Goal: Find contact information: Find contact information

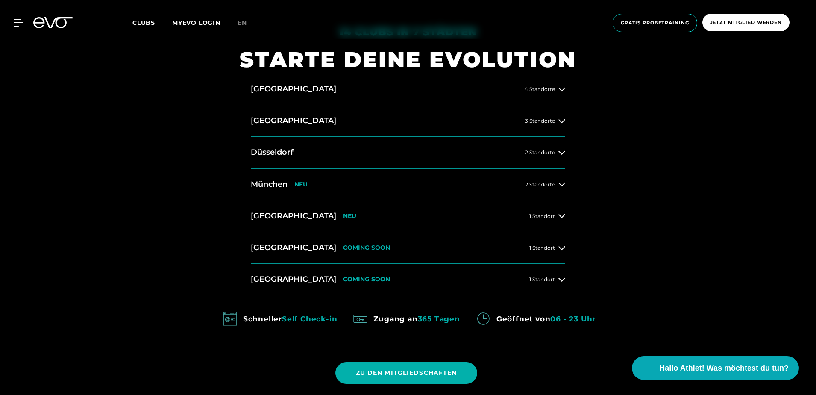
scroll to position [384, 0]
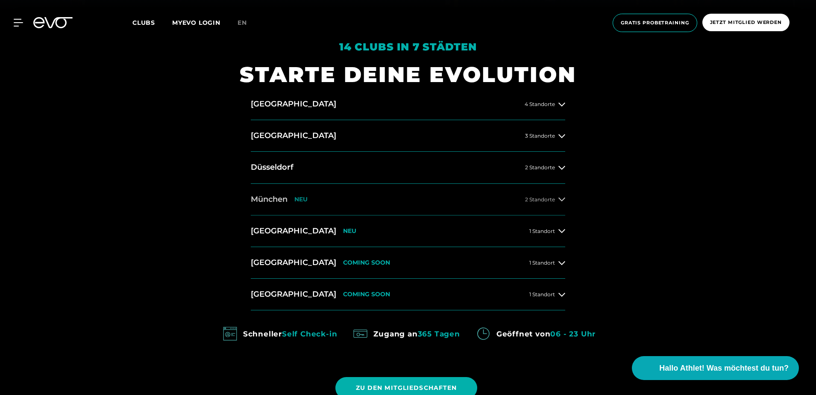
click at [558, 199] on div "2 Standorte" at bounding box center [545, 199] width 40 height 7
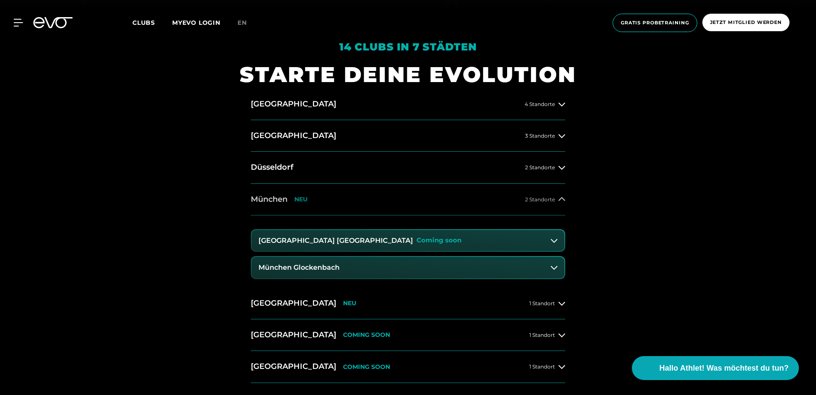
click at [558, 199] on div "2 Standorte" at bounding box center [545, 199] width 40 height 7
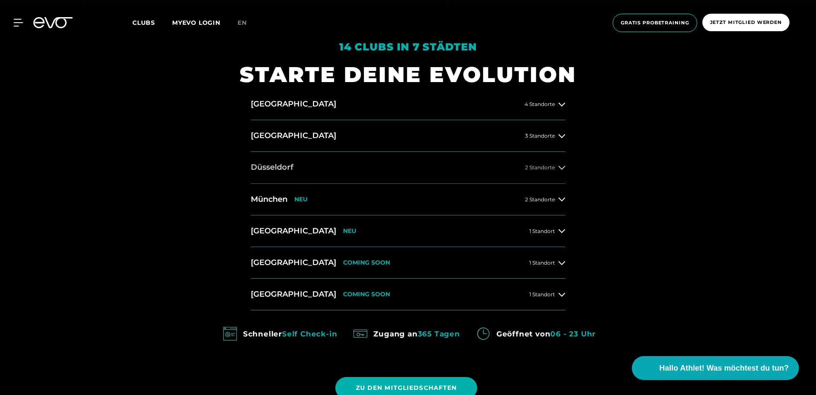
click at [558, 172] on button "[GEOGRAPHIC_DATA] 2 Standorte" at bounding box center [408, 168] width 314 height 32
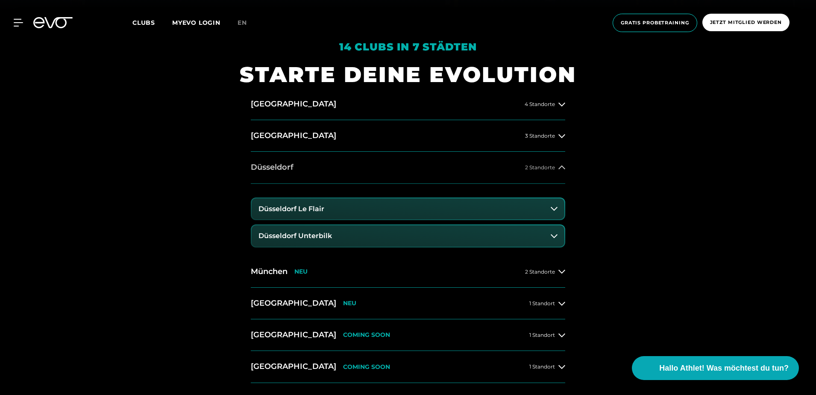
click at [558, 172] on button "[GEOGRAPHIC_DATA] 2 Standorte" at bounding box center [408, 168] width 314 height 32
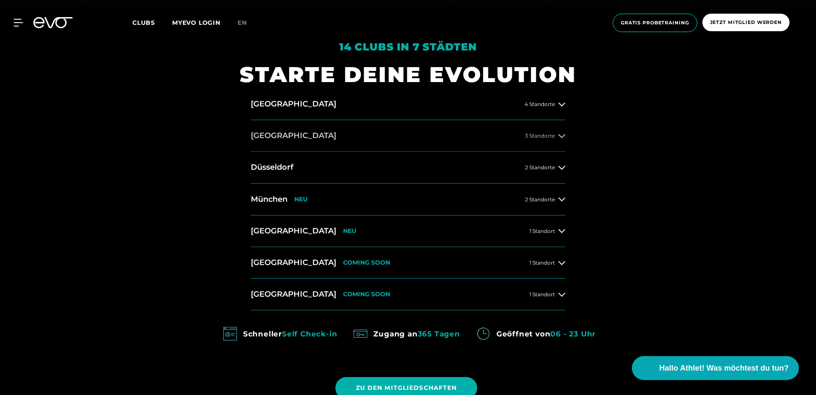
click at [561, 126] on button "[GEOGRAPHIC_DATA] 3 Standorte" at bounding box center [408, 136] width 314 height 32
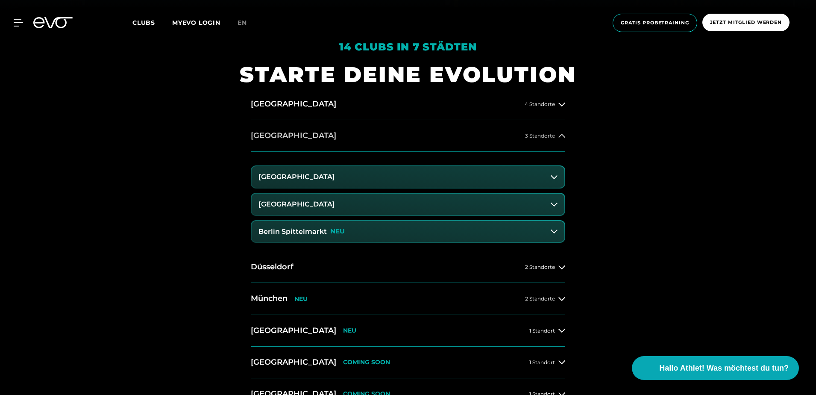
click at [561, 126] on button "[GEOGRAPHIC_DATA] 3 Standorte" at bounding box center [408, 136] width 314 height 32
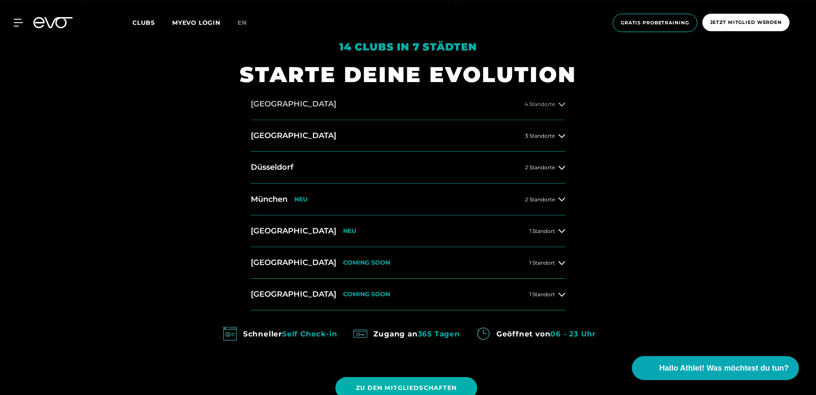
click at [562, 106] on icon at bounding box center [561, 104] width 7 height 4
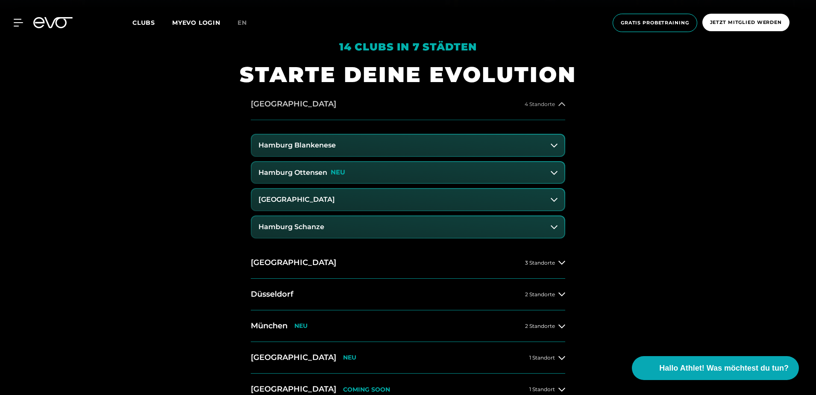
click at [562, 106] on icon at bounding box center [561, 104] width 7 height 7
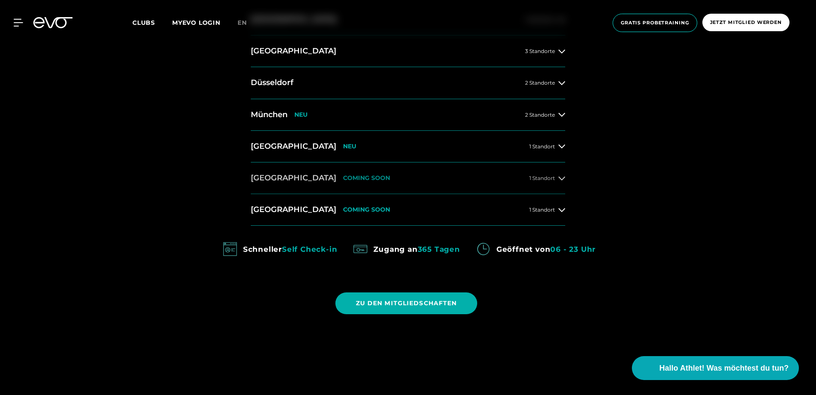
scroll to position [470, 0]
click at [556, 176] on div "1 Standort" at bounding box center [547, 177] width 36 height 7
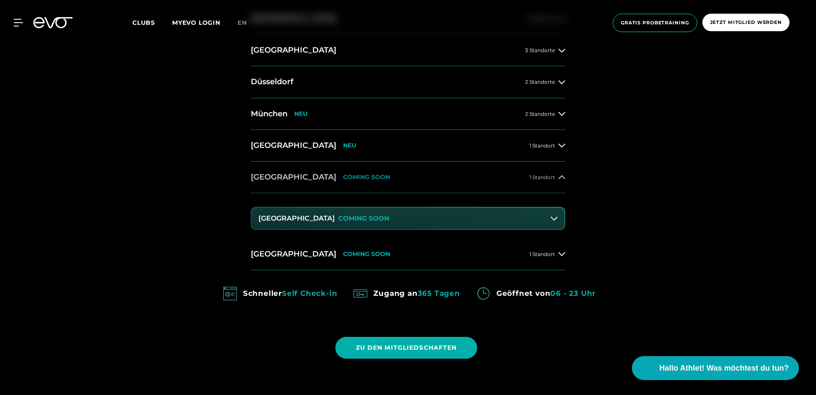
click at [556, 176] on div "1 Standort" at bounding box center [547, 177] width 36 height 7
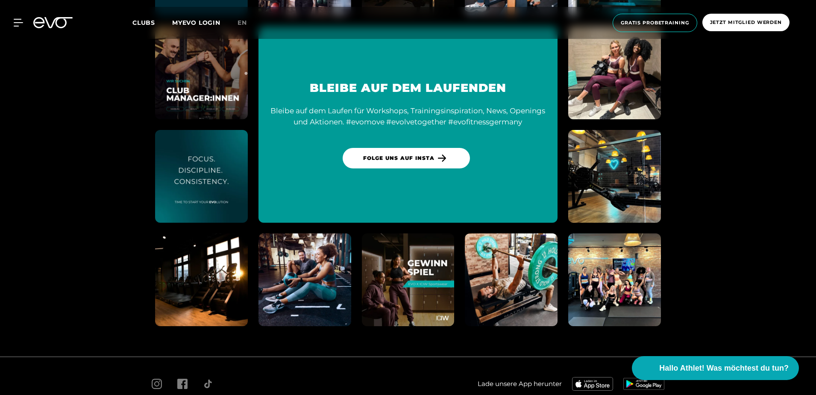
scroll to position [4543, 0]
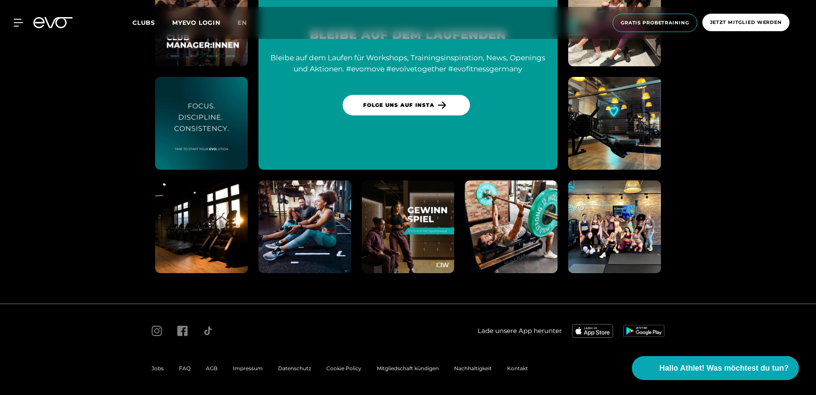
click at [240, 372] on div "Impressum" at bounding box center [247, 368] width 45 height 10
click at [244, 370] on span "Impressum" at bounding box center [248, 368] width 30 height 6
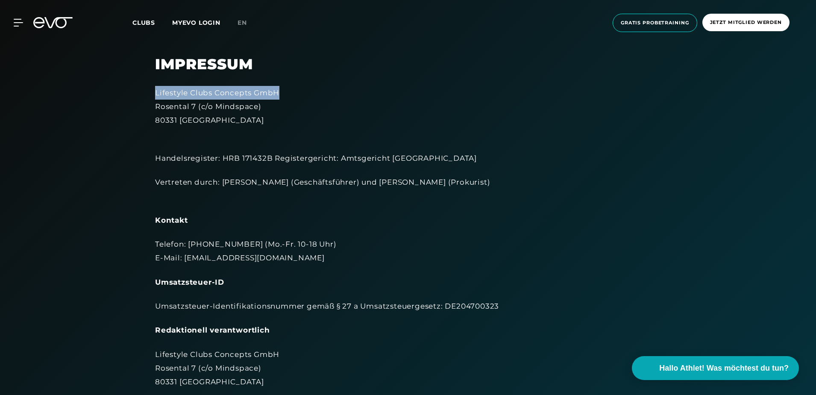
drag, startPoint x: 282, startPoint y: 94, endPoint x: 153, endPoint y: 97, distance: 129.5
click at [153, 97] on div "Impressum Lifestyle Clubs Concepts GmbH Rosental 7 (c/o Mindspace) 80331 Münche…" at bounding box center [408, 341] width 530 height 570
copy div "Lifestyle Clubs Concepts GmbH"
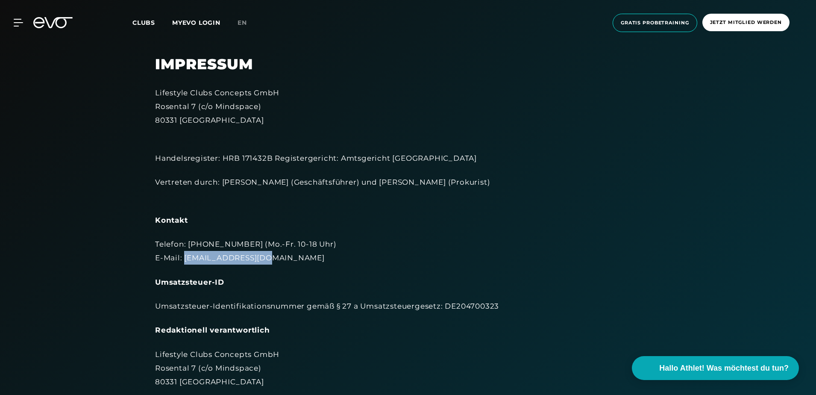
drag, startPoint x: 263, startPoint y: 257, endPoint x: 183, endPoint y: 260, distance: 79.9
click at [183, 260] on div "Telefon: [PHONE_NUMBER] (Mo.-Fr. 10-18 Uhr) E-Mail: [EMAIL_ADDRESS][DOMAIN_NAME]" at bounding box center [408, 251] width 506 height 28
click at [264, 115] on div "Lifestyle Clubs Concepts GmbH [STREET_ADDRESS]" at bounding box center [408, 106] width 506 height 41
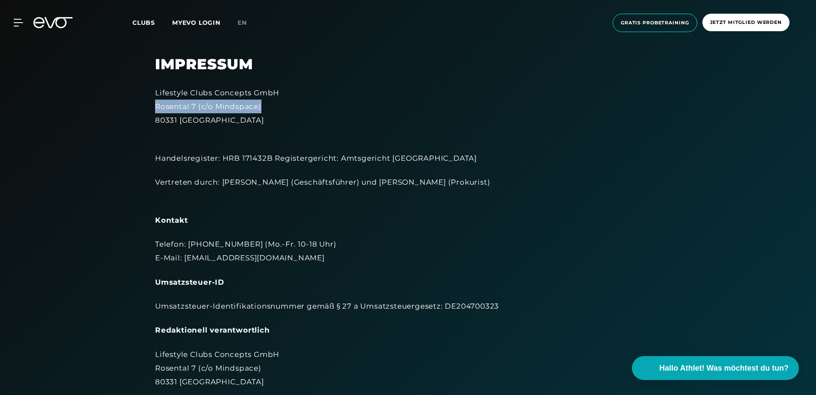
drag, startPoint x: 267, startPoint y: 104, endPoint x: 150, endPoint y: 112, distance: 117.3
click at [150, 112] on div "Impressum Lifestyle Clubs Concepts GmbH Rosental 7 (c/o Mindspace) 80331 Münche…" at bounding box center [408, 341] width 530 height 570
copy div "Rosental 7 (c/o Mindspace)"
drag, startPoint x: 243, startPoint y: 121, endPoint x: 233, endPoint y: 122, distance: 9.4
click at [241, 121] on div "Lifestyle Clubs Concepts GmbH [STREET_ADDRESS]" at bounding box center [408, 106] width 506 height 41
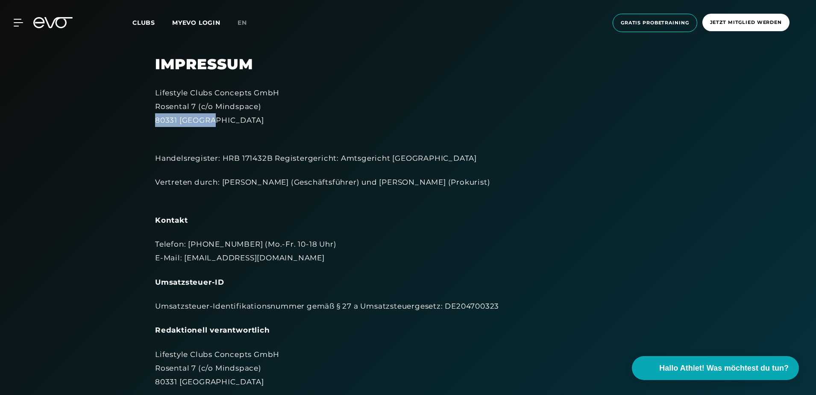
drag, startPoint x: 224, startPoint y: 121, endPoint x: 131, endPoint y: 121, distance: 93.6
click at [131, 121] on section "Impressum Lifestyle Clubs Concepts GmbH Rosental 7 (c/o Mindspace) 80331 Münche…" at bounding box center [408, 328] width 816 height 656
copy div "80331 [GEOGRAPHIC_DATA]"
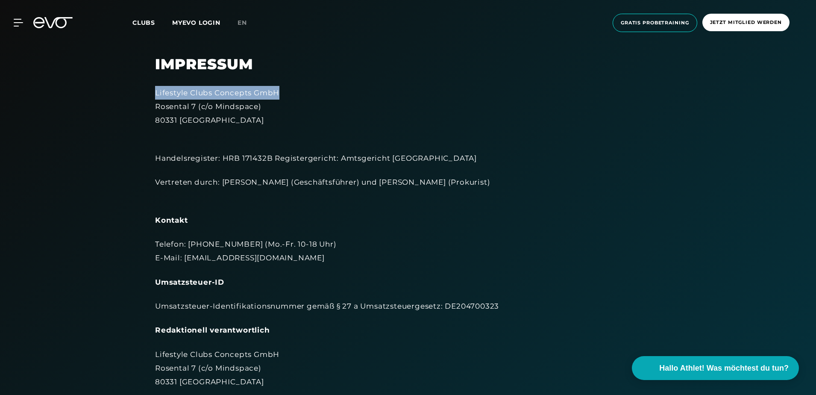
drag, startPoint x: 279, startPoint y: 91, endPoint x: 128, endPoint y: 91, distance: 151.2
click at [128, 91] on section "Impressum Lifestyle Clubs Concepts GmbH Rosental 7 (c/o Mindspace) 80331 Münche…" at bounding box center [408, 328] width 816 height 656
copy div "Lifestyle Clubs Concepts GmbH"
